Goal: Task Accomplishment & Management: Manage account settings

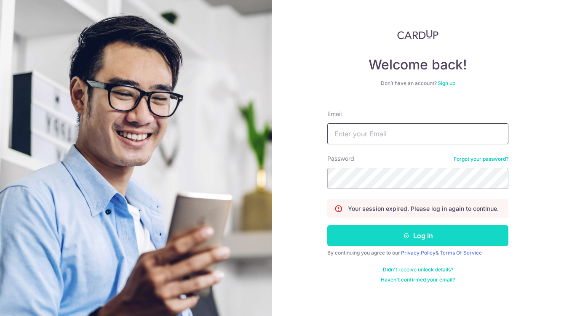
type input "[EMAIL_ADDRESS][DOMAIN_NAME]"
click at [399, 240] on button "Log in" at bounding box center [417, 235] width 181 height 21
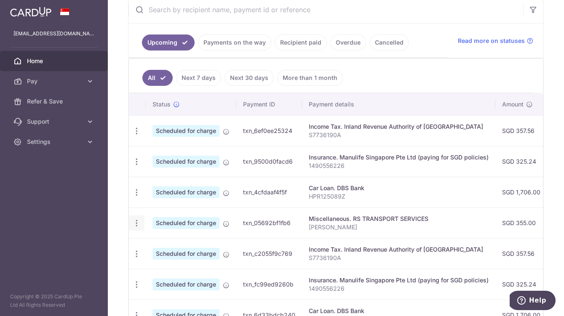
click at [136, 225] on icon "button" at bounding box center [136, 223] width 9 height 9
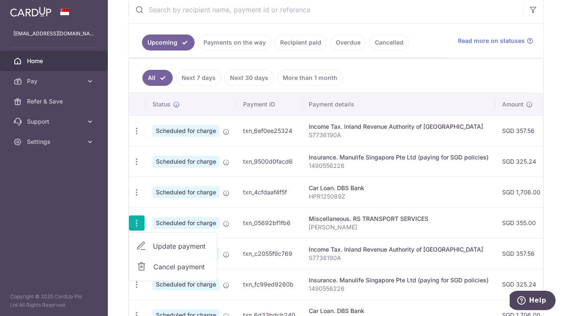
click at [444, 297] on td "Insurance. Manulife Singapore Pte Ltd (paying for SGD policies) 1490556226" at bounding box center [398, 284] width 193 height 31
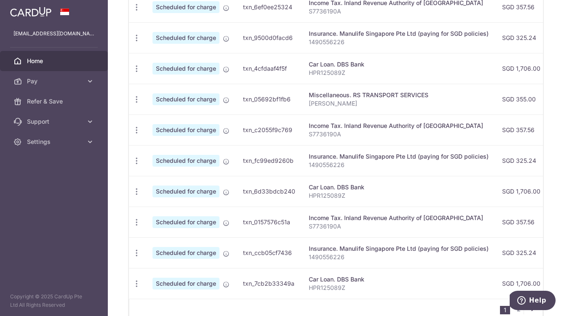
scroll to position [225, 0]
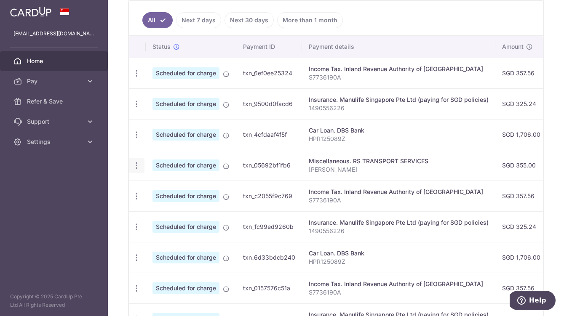
click at [138, 168] on icon "button" at bounding box center [136, 165] width 9 height 9
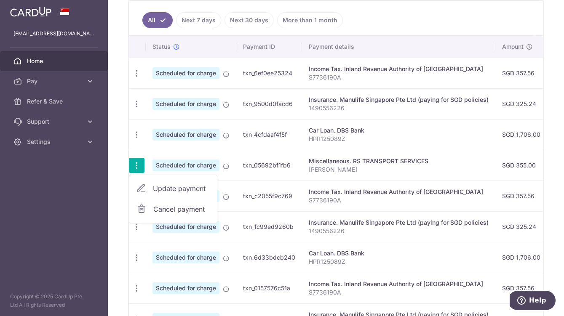
click at [155, 209] on span "Cancel payment" at bounding box center [181, 209] width 56 height 10
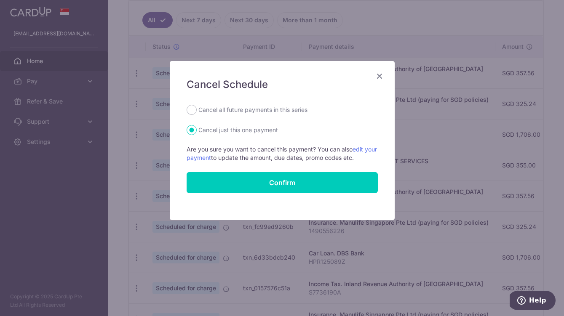
click at [381, 76] on icon "Close" at bounding box center [379, 76] width 10 height 11
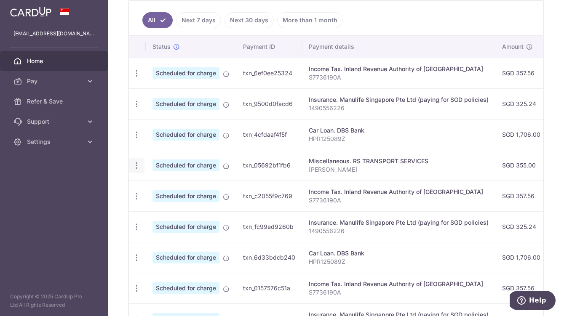
click at [136, 166] on icon "button" at bounding box center [136, 165] width 9 height 9
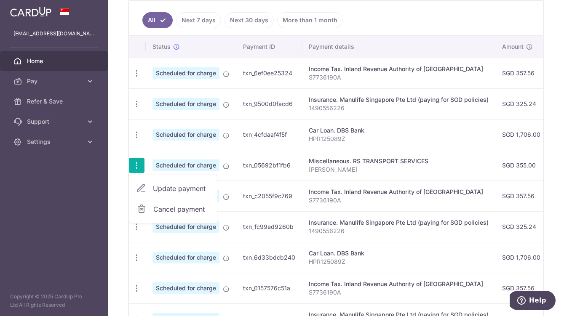
click at [155, 206] on span "Cancel payment" at bounding box center [181, 209] width 56 height 10
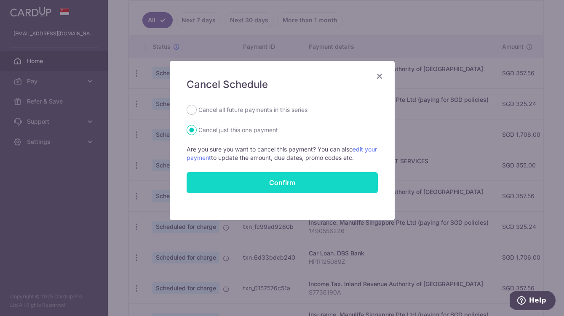
click at [244, 183] on button "Confirm" at bounding box center [282, 182] width 191 height 21
